Goal: Register for event/course

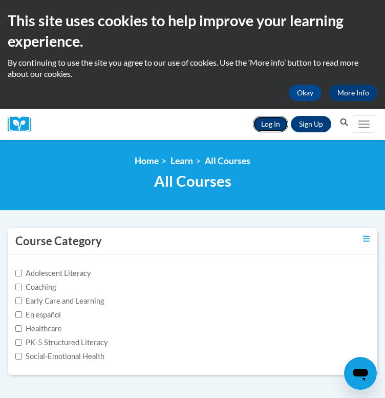
click at [270, 132] on link "Log In" at bounding box center [270, 124] width 35 height 16
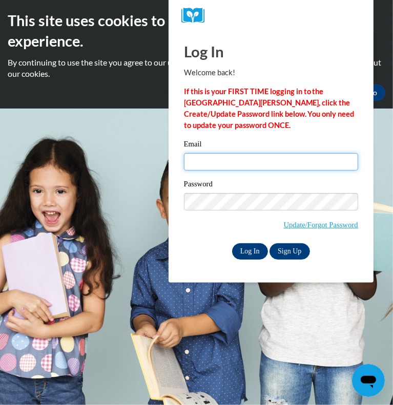
type input "rday10@ivytech.edu"
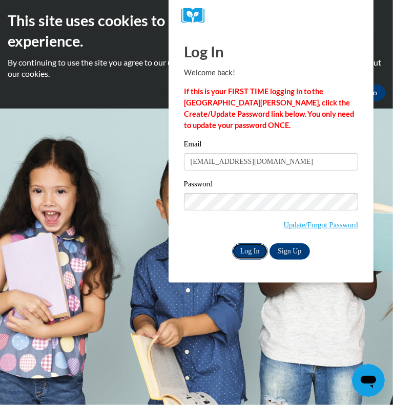
click at [242, 248] on input "Log In" at bounding box center [250, 251] width 36 height 16
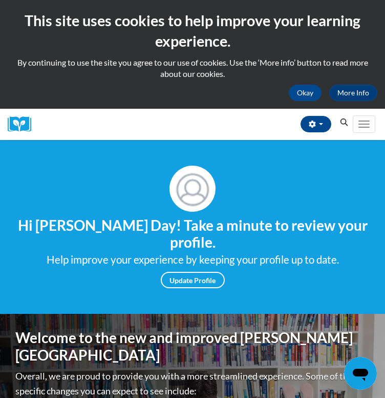
click at [343, 127] on button "Search" at bounding box center [344, 122] width 15 height 12
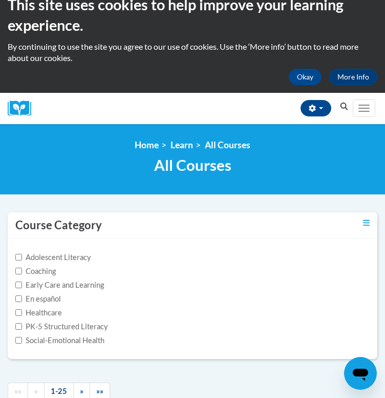
scroll to position [12, 0]
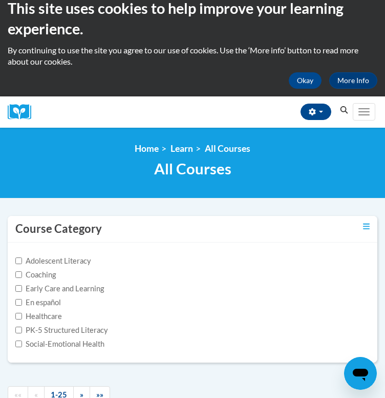
click at [344, 114] on icon "Search" at bounding box center [344, 110] width 9 height 8
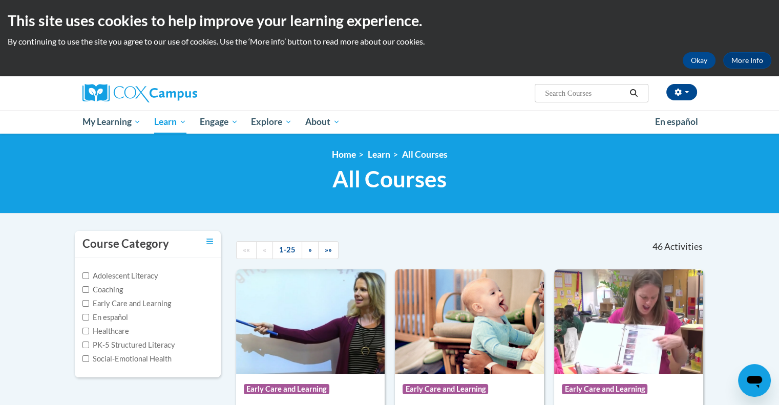
click at [385, 91] on input "Search..." at bounding box center [585, 93] width 82 height 12
click at [385, 95] on input "Search..." at bounding box center [585, 93] width 82 height 12
type input "meaningful read"
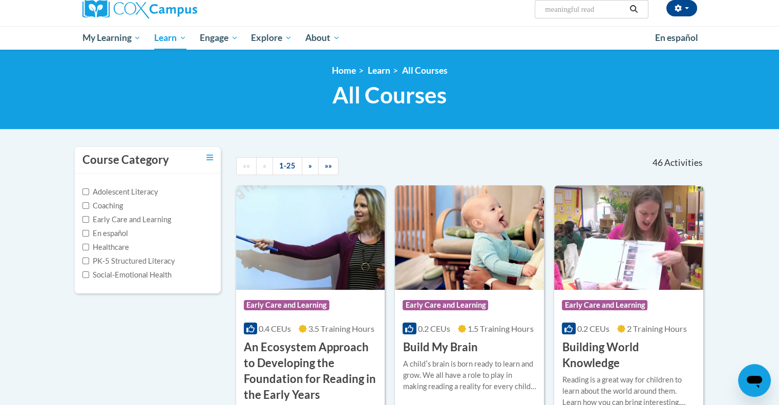
scroll to position [75, 0]
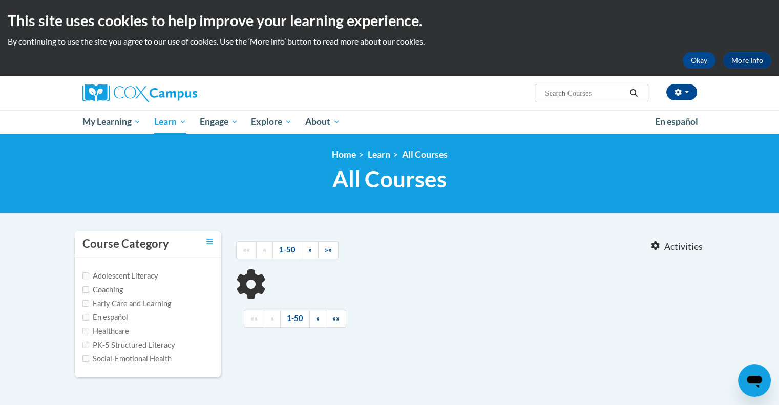
type input "meaningful read"
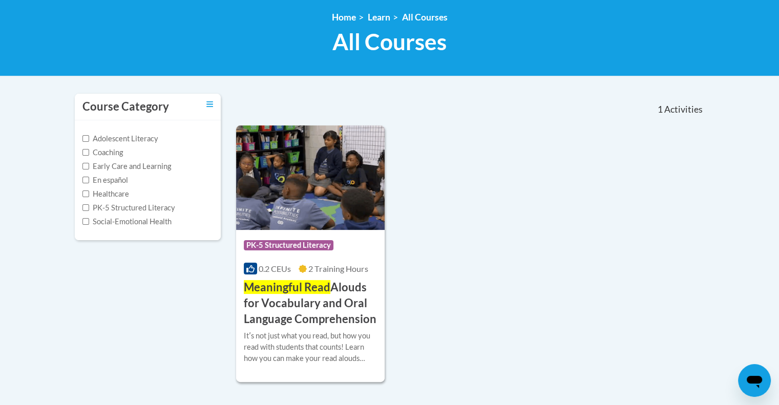
scroll to position [139, 0]
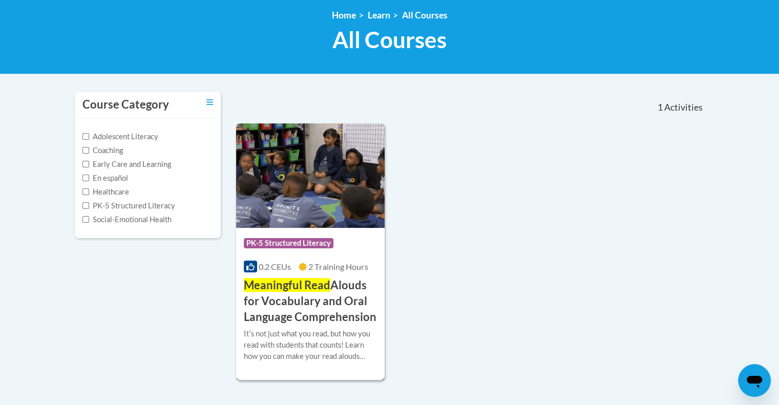
click at [352, 237] on div "Course Category: PK-5 Structured Literacy" at bounding box center [311, 244] width 134 height 23
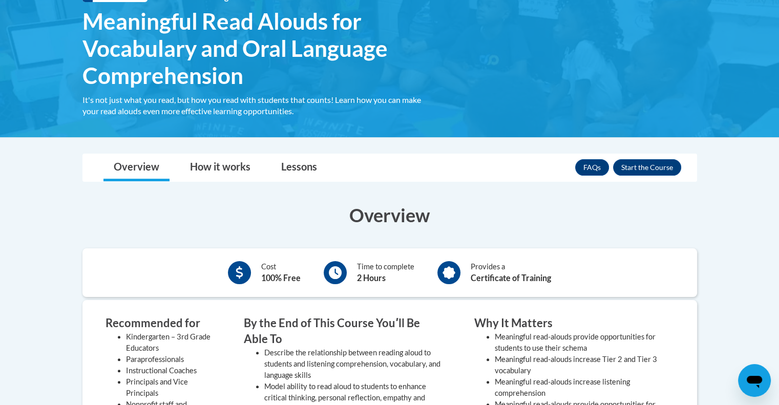
scroll to position [172, 0]
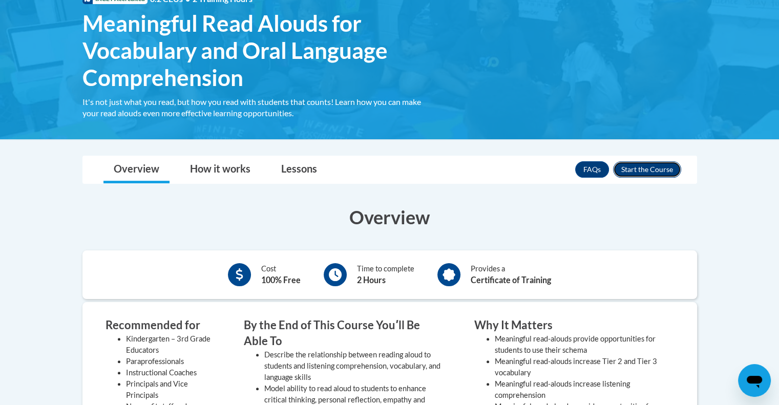
click at [651, 171] on button "Enroll" at bounding box center [647, 169] width 68 height 16
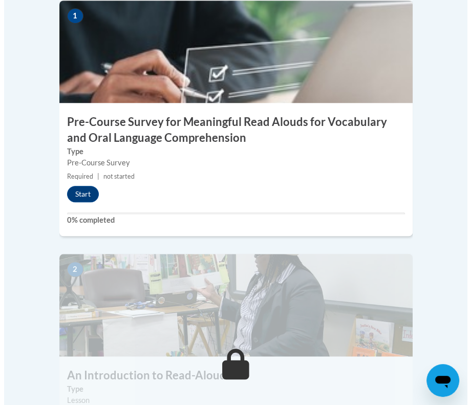
scroll to position [470, 0]
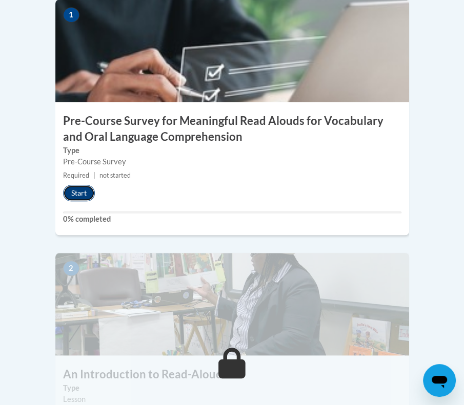
click at [86, 185] on button "Start" at bounding box center [79, 193] width 32 height 16
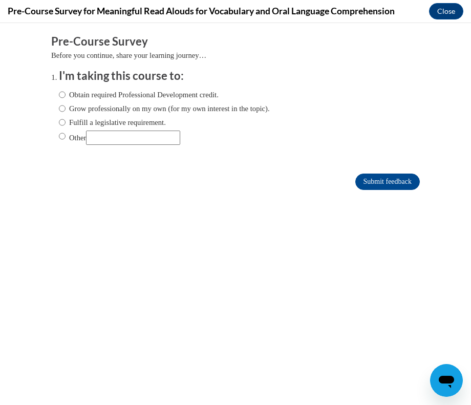
scroll to position [0, 0]
click at [59, 96] on input "Obtain required Professional Development credit." at bounding box center [62, 94] width 7 height 11
radio input "true"
click at [361, 182] on input "Submit feedback" at bounding box center [388, 182] width 65 height 16
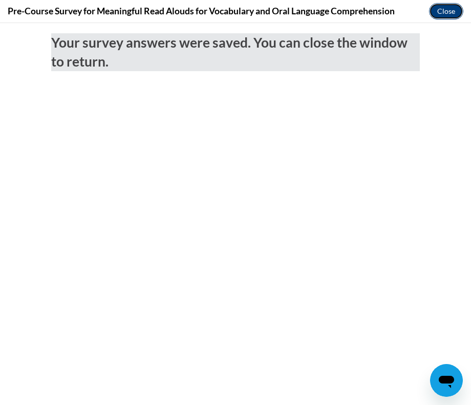
click at [439, 11] on button "Close" at bounding box center [446, 11] width 34 height 16
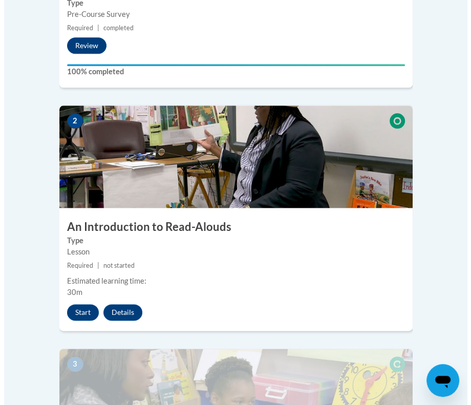
scroll to position [622, 0]
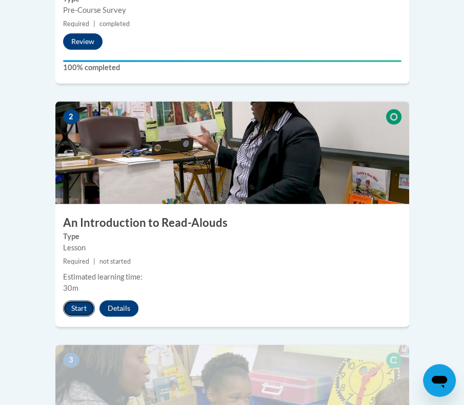
click at [83, 300] on button "Start" at bounding box center [79, 308] width 32 height 16
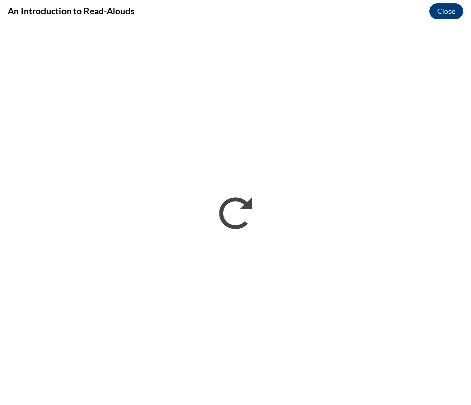
scroll to position [0, 0]
